Goal: Check status: Check status

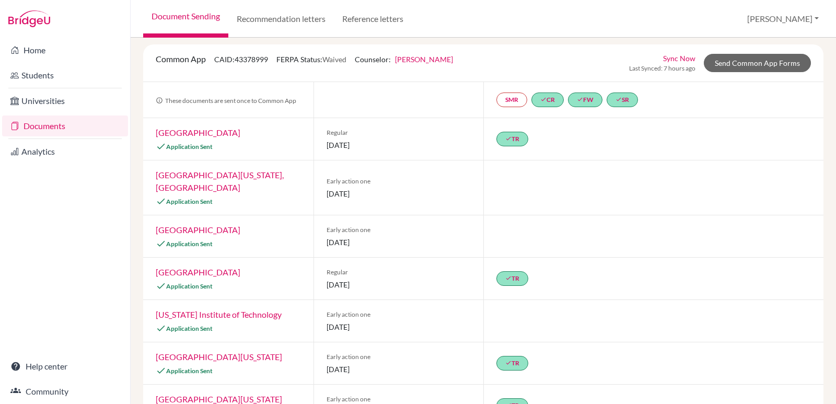
scroll to position [109, 0]
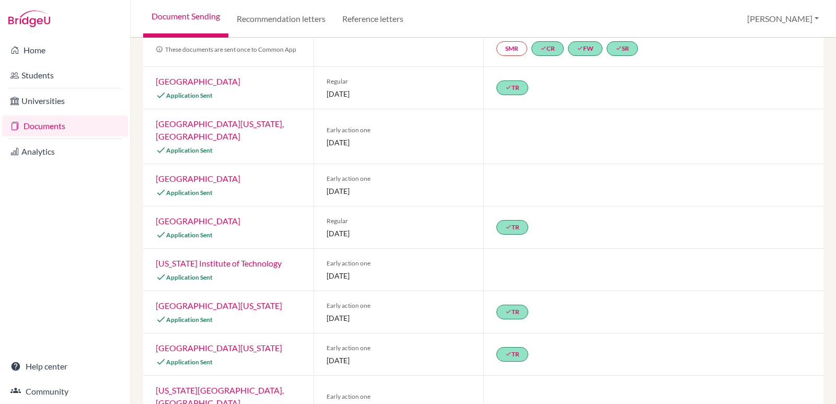
drag, startPoint x: 827, startPoint y: 136, endPoint x: 826, endPoint y: 152, distance: 15.7
click at [827, 143] on div "Previous Student Next Student [PERSON_NAME] Document status key TR Requirement.…" at bounding box center [483, 221] width 705 height 366
drag, startPoint x: 826, startPoint y: 160, endPoint x: 833, endPoint y: 207, distance: 47.6
click at [833, 207] on div "Previous Student Next Student [PERSON_NAME] Document status key TR Requirement.…" at bounding box center [483, 221] width 705 height 366
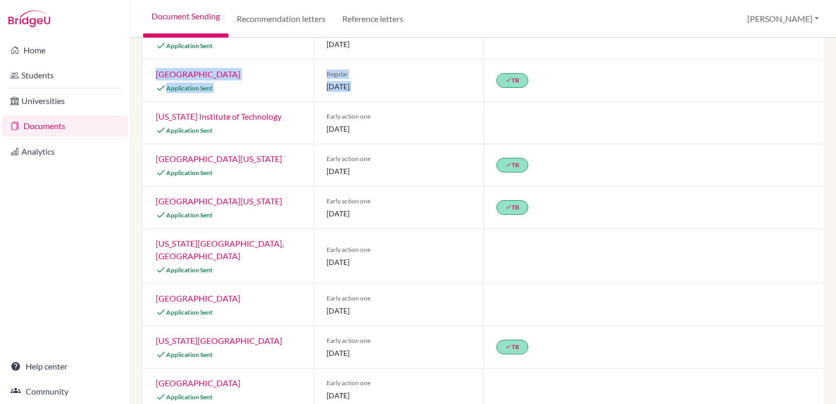
scroll to position [235, 0]
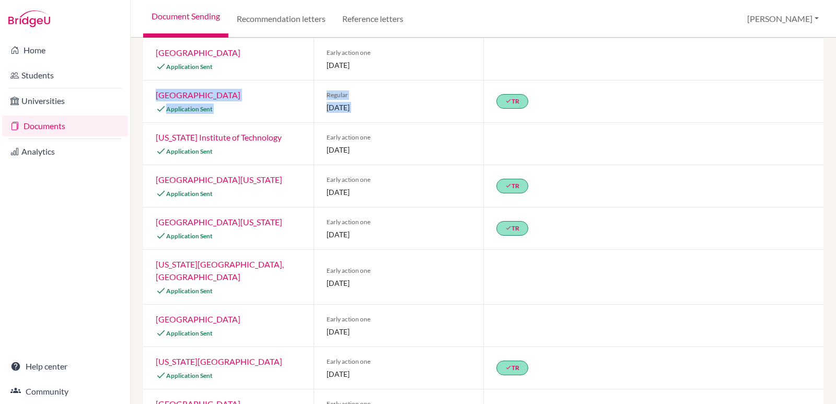
click at [814, 178] on div "done TR" at bounding box center [653, 186] width 340 height 42
click at [822, 88] on div "Previous Student Next Student [PERSON_NAME] Document status key TR Requirement.…" at bounding box center [483, 221] width 705 height 366
click at [821, 78] on div "Previous Student Next Student [PERSON_NAME] Document status key TR Requirement.…" at bounding box center [483, 221] width 705 height 366
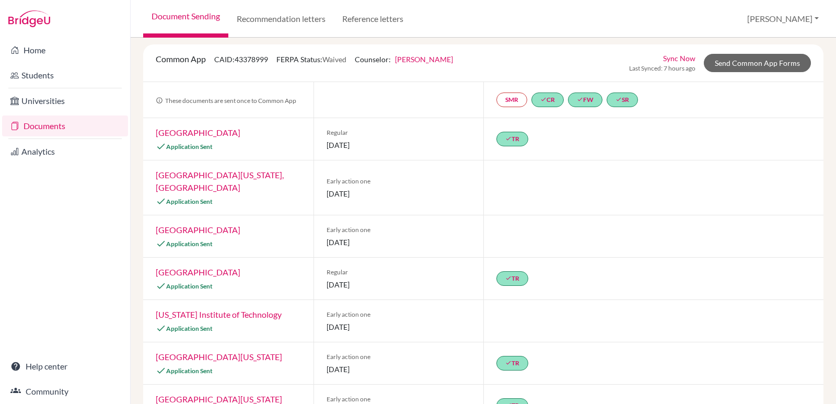
scroll to position [43, 0]
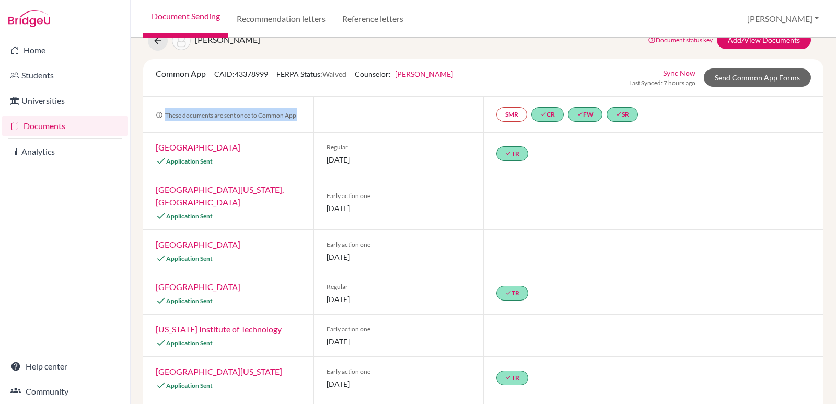
click at [818, 96] on div "Previous Student Next Student [PERSON_NAME] Document status key TR Requirement.…" at bounding box center [483, 221] width 705 height 366
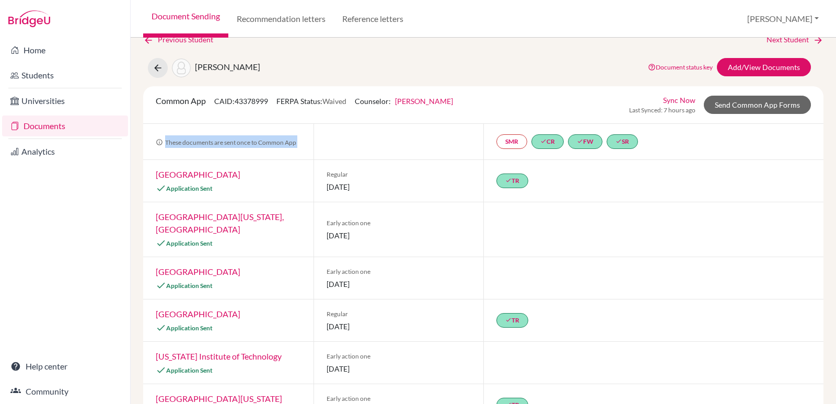
scroll to position [5, 0]
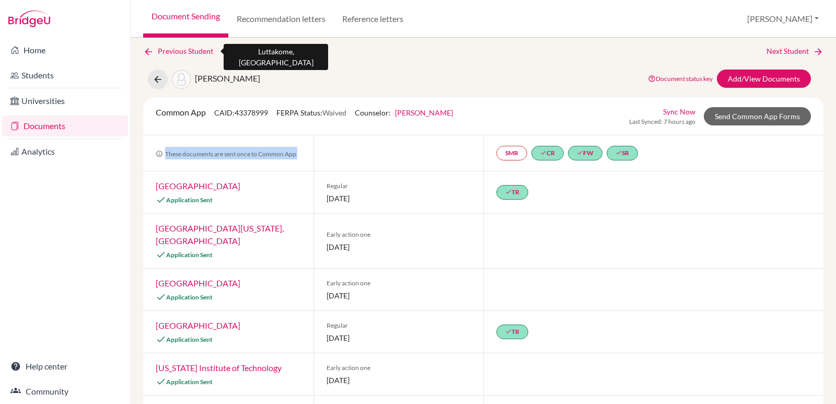
click at [146, 47] on icon at bounding box center [148, 51] width 10 height 10
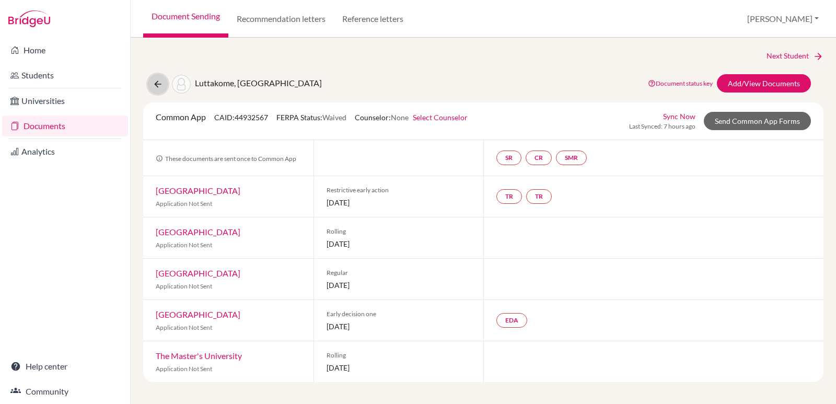
click at [154, 81] on icon at bounding box center [157, 84] width 10 height 10
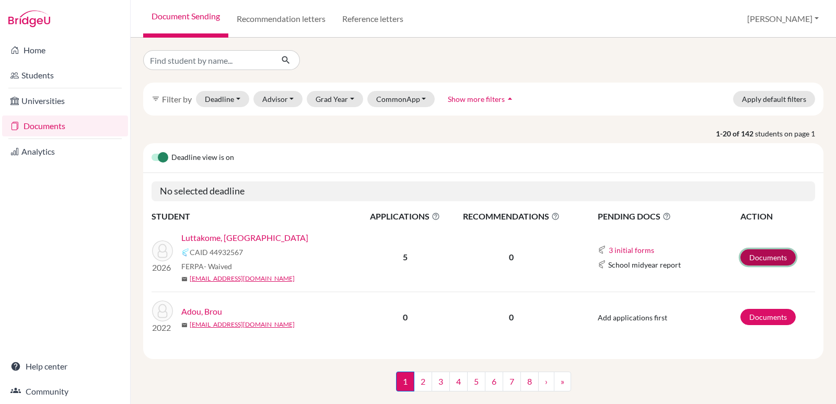
click at [758, 258] on link "Documents" at bounding box center [767, 257] width 55 height 16
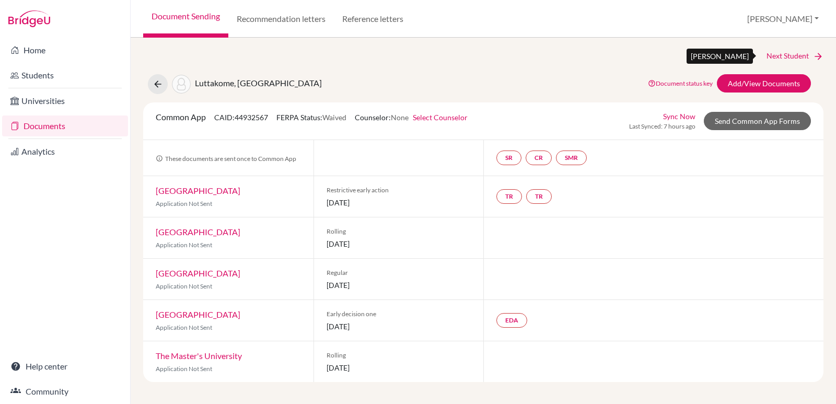
click at [785, 57] on link "Next Student" at bounding box center [794, 55] width 57 height 11
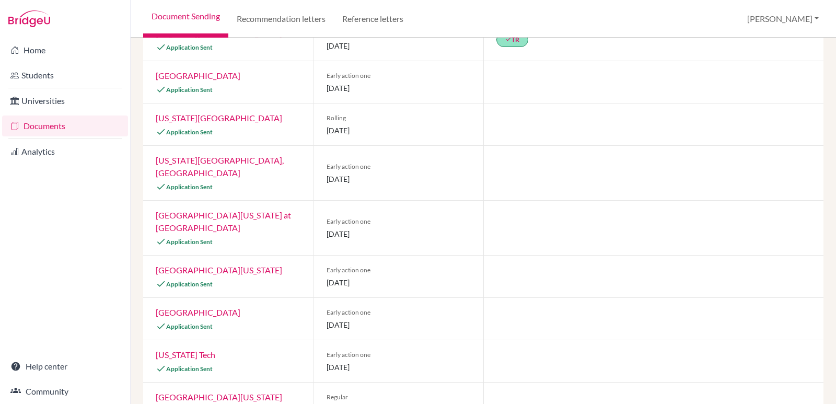
scroll to position [566, 0]
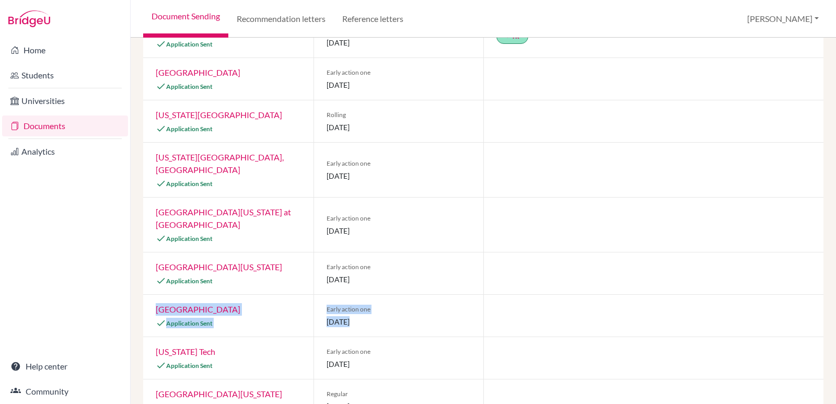
click at [832, 274] on div "Previous Student Next Student [PERSON_NAME] Document status key TR Requirement.…" at bounding box center [483, 221] width 705 height 366
click at [772, 216] on div at bounding box center [653, 224] width 340 height 54
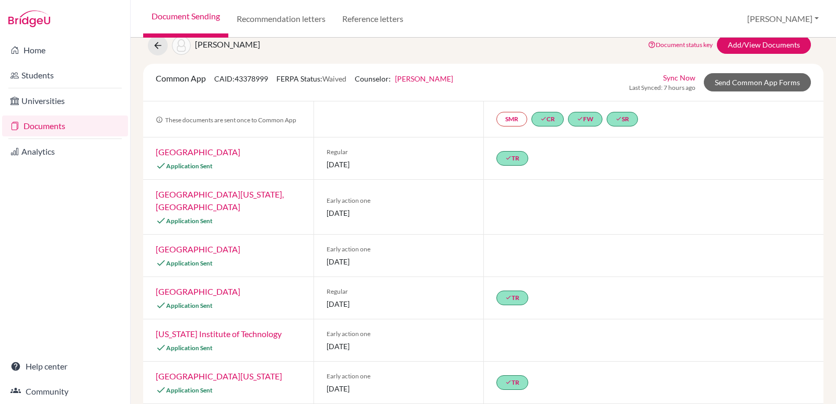
scroll to position [0, 0]
